Goal: Contribute content

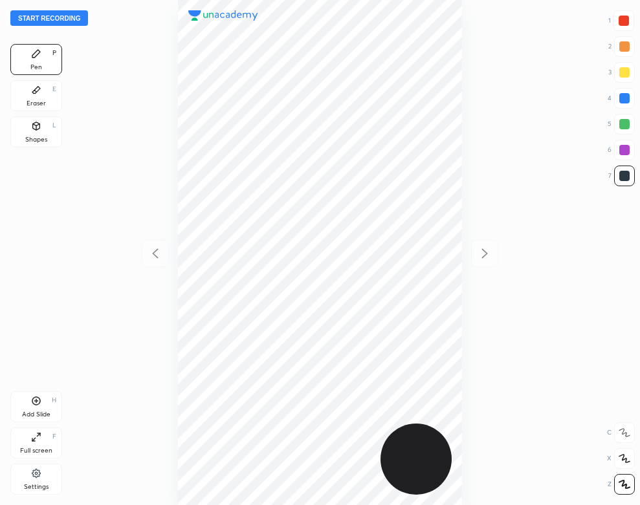
scroll to position [505, 433]
click at [62, 17] on button "Start recording" at bounding box center [49, 18] width 78 height 16
click at [32, 411] on div "Add Slide" at bounding box center [36, 414] width 28 height 6
click at [149, 265] on div at bounding box center [155, 253] width 27 height 27
click at [484, 263] on div at bounding box center [484, 253] width 27 height 27
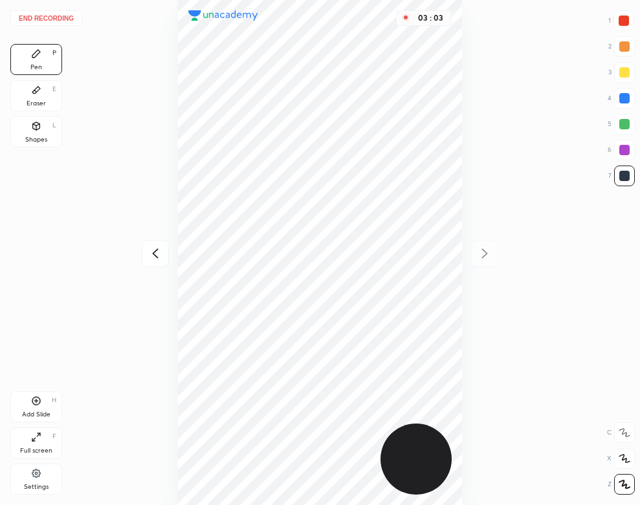
click at [462, 320] on div "03 : 03" at bounding box center [319, 252] width 433 height 505
click at [41, 409] on div "Add Slide H" at bounding box center [36, 406] width 52 height 31
click at [57, 138] on div "Shapes L" at bounding box center [36, 131] width 52 height 31
click at [22, 55] on div "Pen P" at bounding box center [36, 59] width 52 height 31
click at [49, 98] on div "Eraser E" at bounding box center [36, 95] width 52 height 31
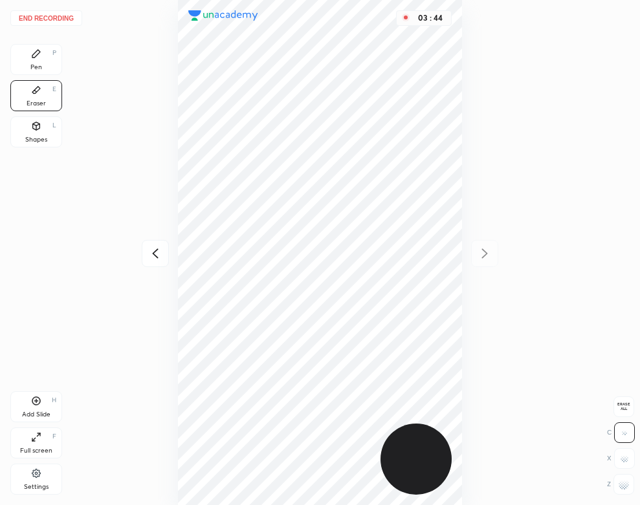
click at [21, 45] on div "Pen P" at bounding box center [36, 59] width 52 height 31
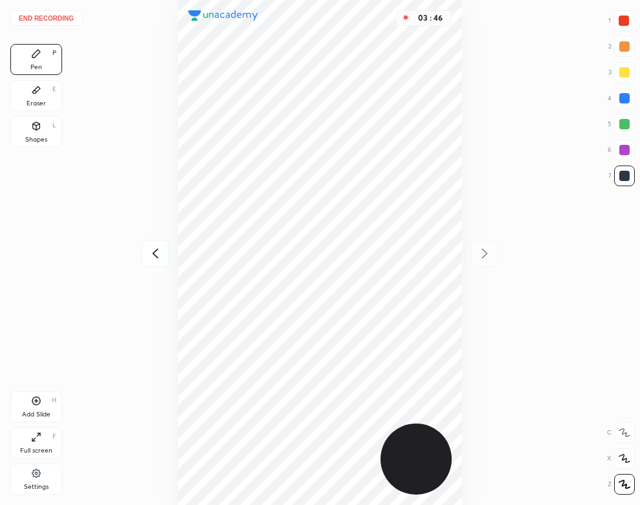
click at [43, 10] on div "End recording 1 2 3 4 5 6 7 R O A L C X Z Erase all C X Z Pen P Eraser E Shapes…" at bounding box center [320, 252] width 640 height 505
click at [69, 16] on button "End recording" at bounding box center [46, 18] width 72 height 16
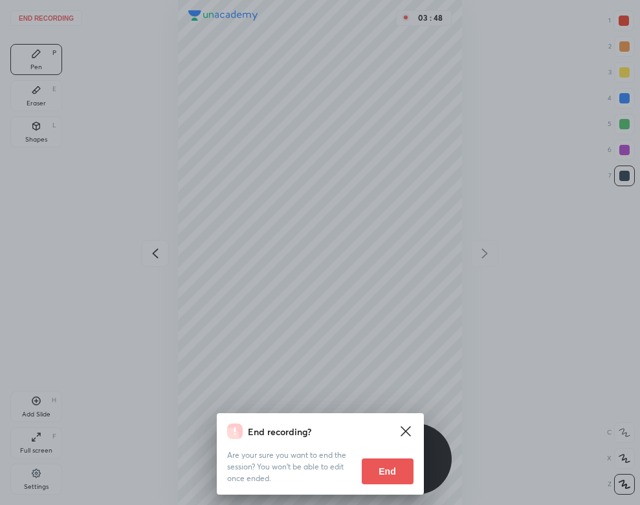
click at [382, 461] on button "End" at bounding box center [388, 472] width 52 height 26
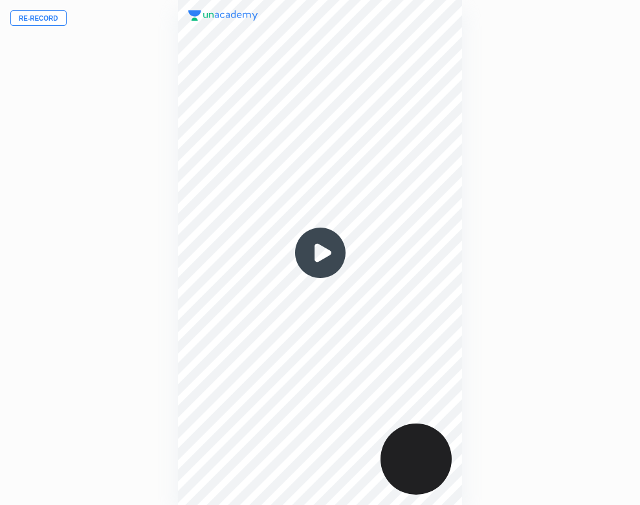
click at [314, 246] on img at bounding box center [320, 253] width 62 height 62
click at [53, 297] on div "Re-record 00 : 00" at bounding box center [320, 252] width 640 height 505
